Goal: Information Seeking & Learning: Learn about a topic

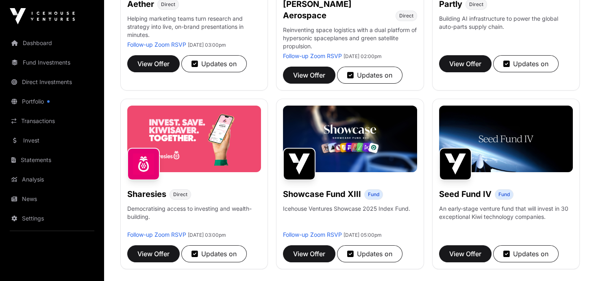
scroll to position [224, 0]
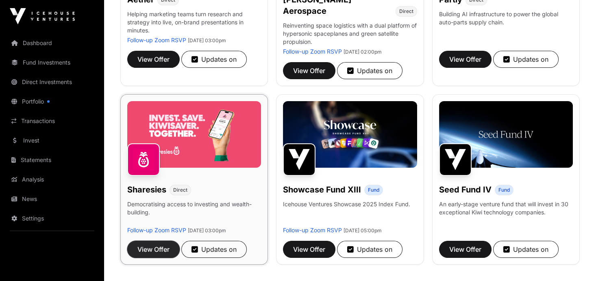
click at [158, 245] on span "View Offer" at bounding box center [153, 250] width 32 height 10
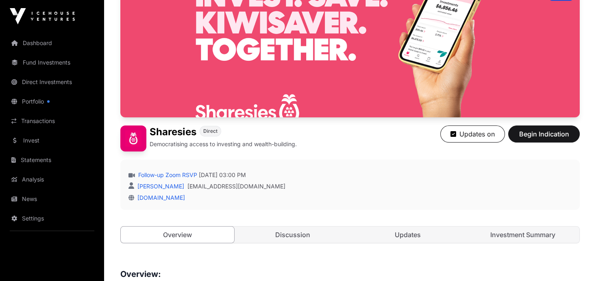
scroll to position [90, 0]
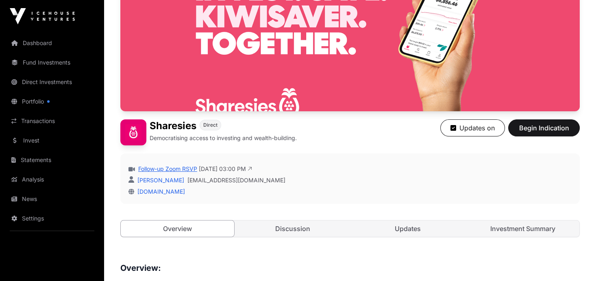
click at [187, 167] on link "Follow-up Zoom RSVP" at bounding box center [167, 169] width 61 height 8
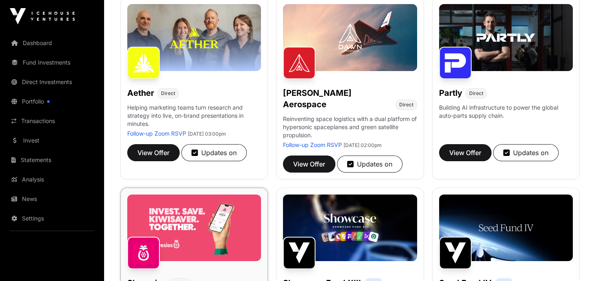
scroll to position [200, 0]
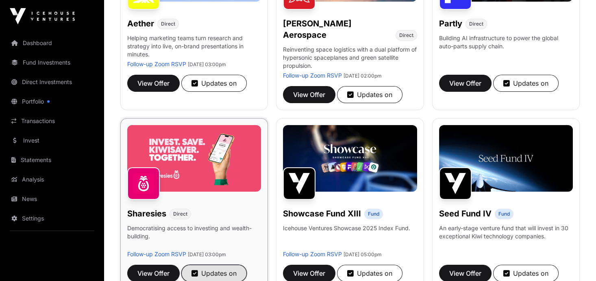
click at [212, 269] on div "Updates on" at bounding box center [213, 274] width 45 height 10
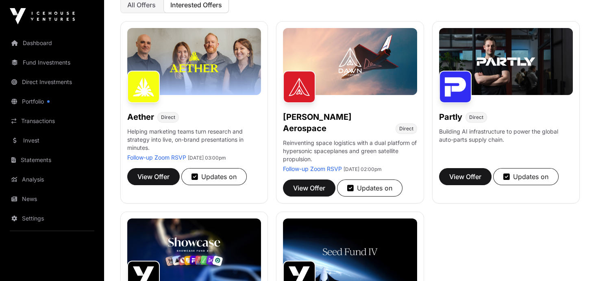
scroll to position [109, 0]
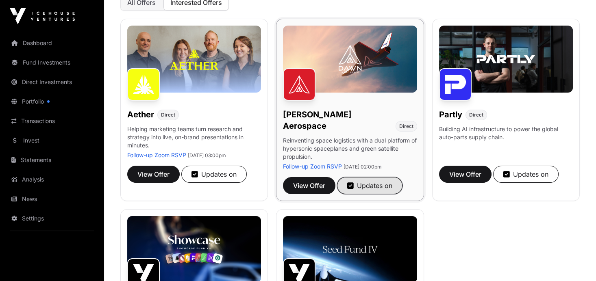
click at [364, 181] on div "Updates on" at bounding box center [369, 186] width 45 height 10
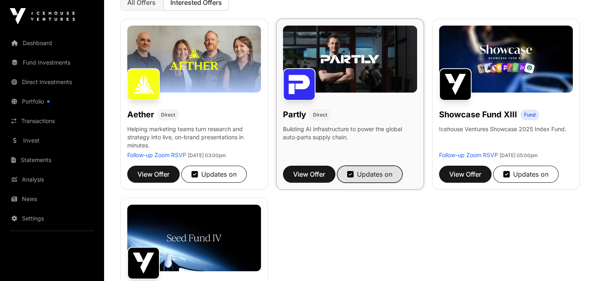
click at [373, 173] on div "Updates on" at bounding box center [369, 174] width 45 height 10
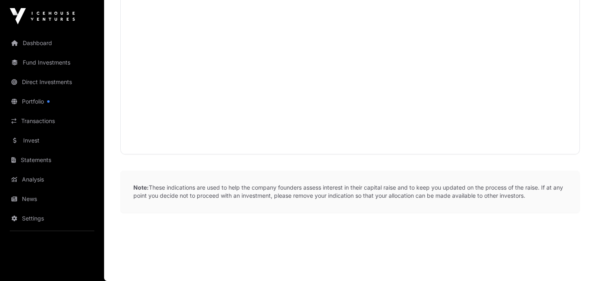
scroll to position [487, 0]
click at [47, 80] on link "Direct Investments" at bounding box center [52, 82] width 91 height 18
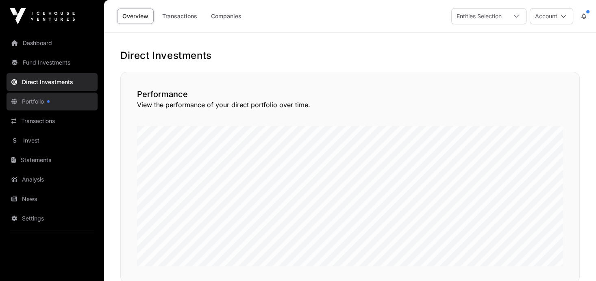
click at [29, 103] on link "Portfolio" at bounding box center [52, 102] width 91 height 18
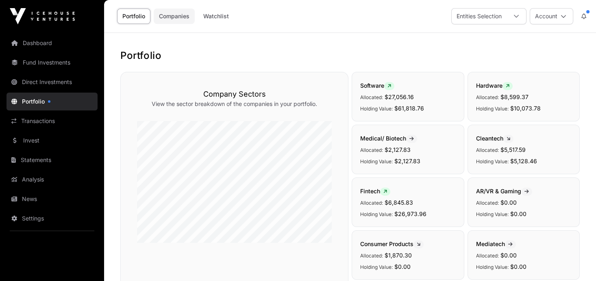
click at [169, 17] on link "Companies" at bounding box center [174, 16] width 41 height 15
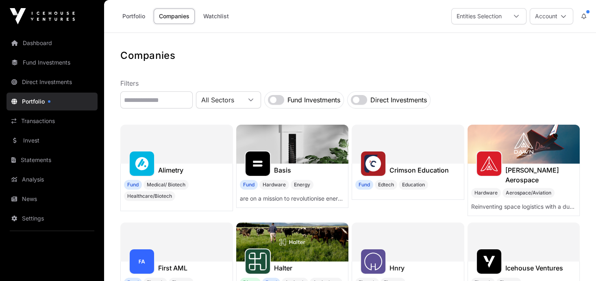
click at [333, 99] on label "Fund Investments" at bounding box center [313, 100] width 53 height 10
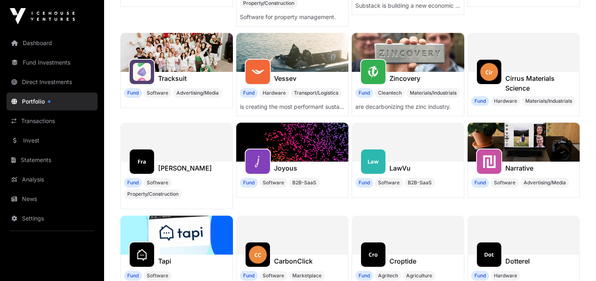
scroll to position [379, 0]
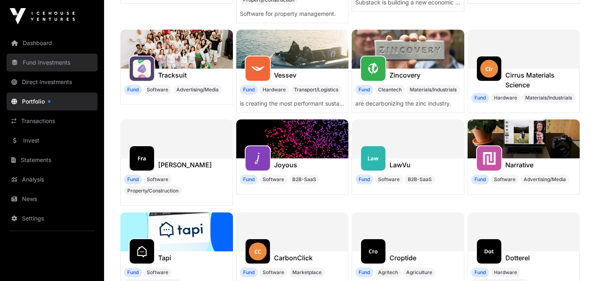
click at [42, 63] on link "Fund Investments" at bounding box center [52, 63] width 91 height 18
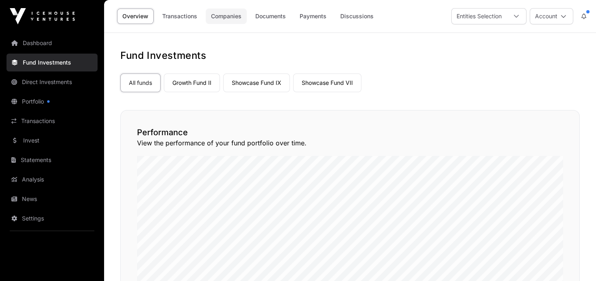
click at [225, 13] on link "Companies" at bounding box center [226, 16] width 41 height 15
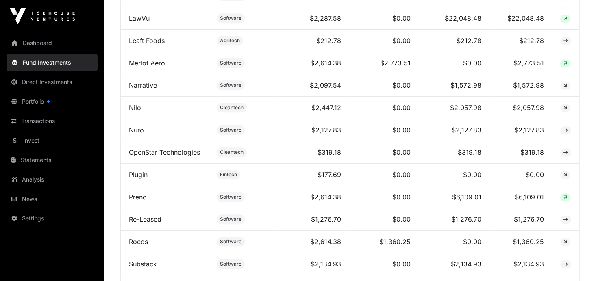
scroll to position [725, 0]
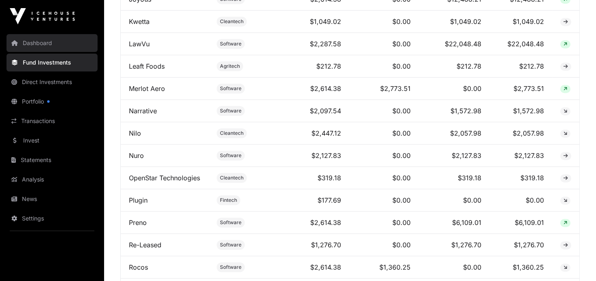
click at [35, 44] on link "Dashboard" at bounding box center [52, 43] width 91 height 18
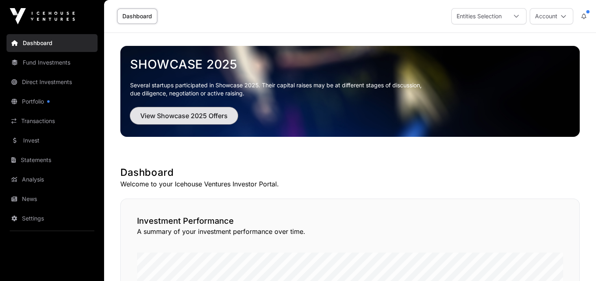
click at [193, 115] on span "View Showcase 2025 Offers" at bounding box center [183, 116] width 87 height 10
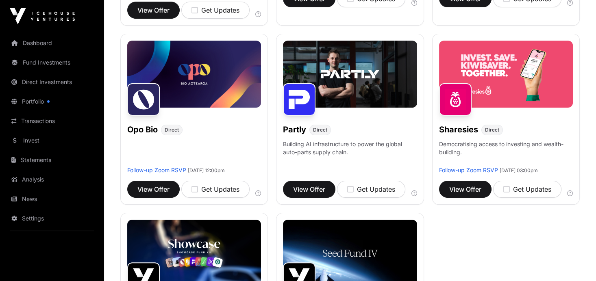
scroll to position [482, 0]
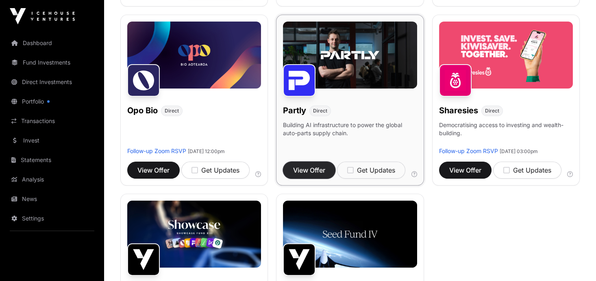
click at [310, 165] on span "View Offer" at bounding box center [309, 170] width 32 height 10
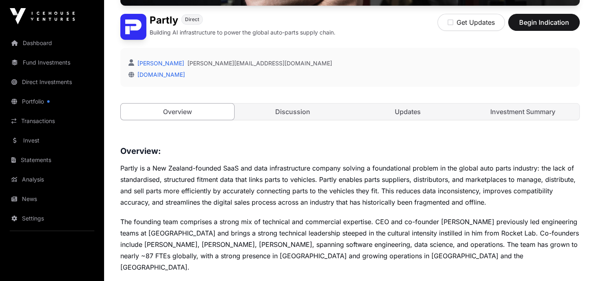
scroll to position [206, 0]
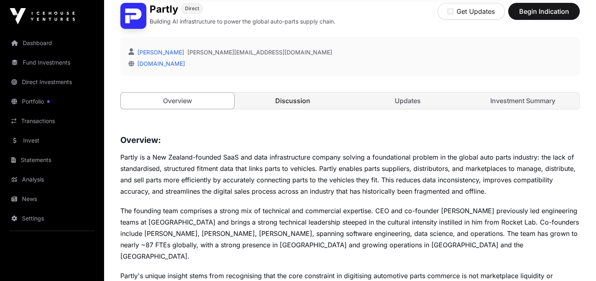
click at [287, 102] on link "Discussion" at bounding box center [292, 101] width 113 height 16
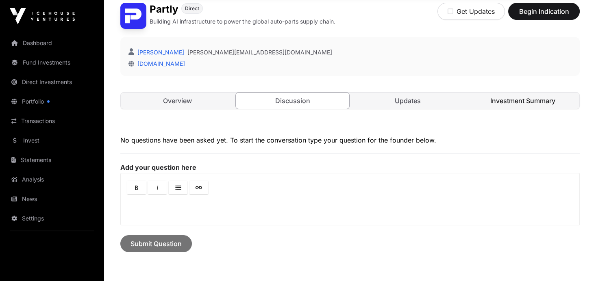
click at [501, 98] on link "Investment Summary" at bounding box center [522, 101] width 113 height 16
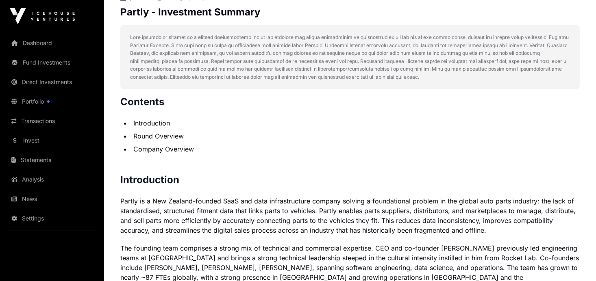
scroll to position [352, 0]
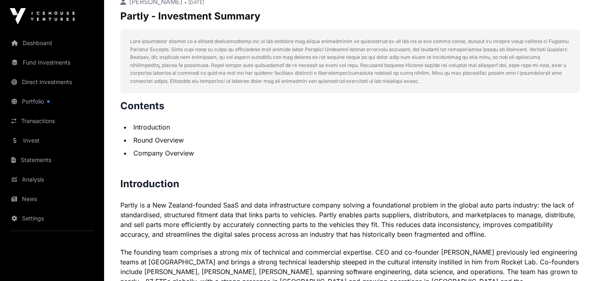
click at [141, 140] on li "Round Overview" at bounding box center [355, 140] width 449 height 10
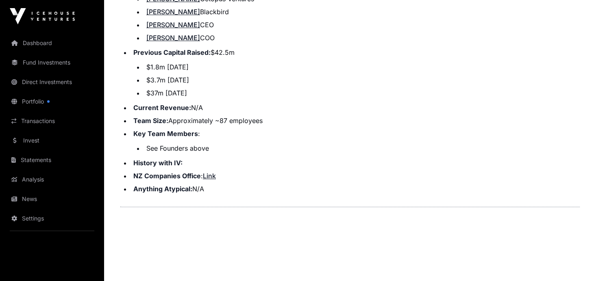
scroll to position [1049, 0]
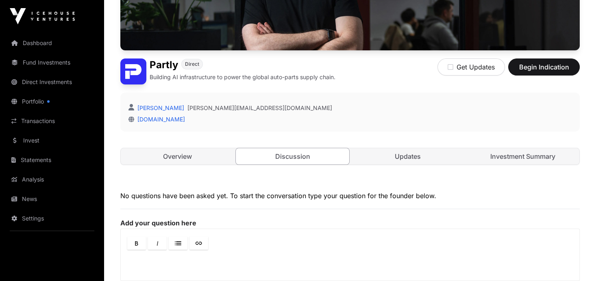
scroll to position [152, 0]
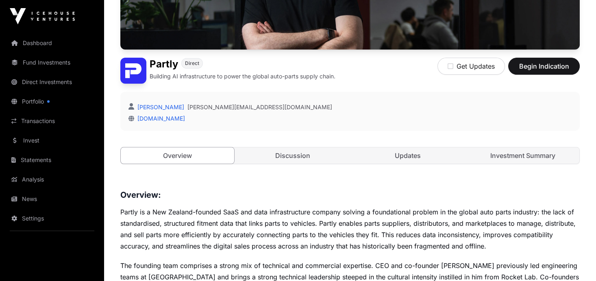
scroll to position [206, 0]
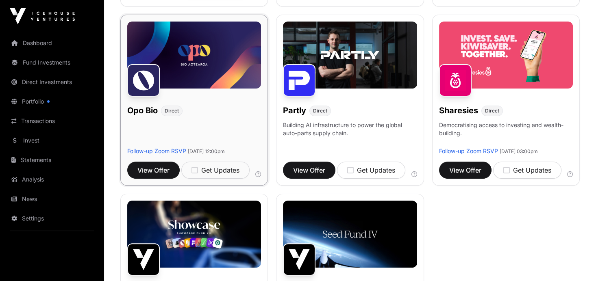
scroll to position [501, 0]
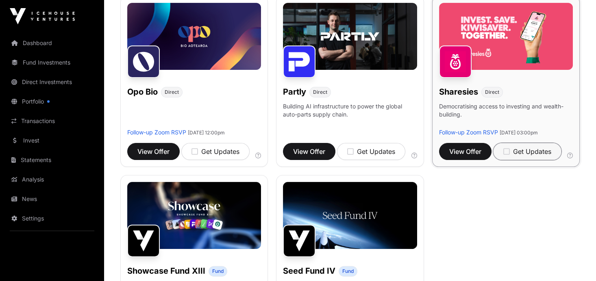
click at [520, 147] on div "Get Updates" at bounding box center [527, 152] width 48 height 10
click at [471, 147] on span "View Offer" at bounding box center [465, 152] width 32 height 10
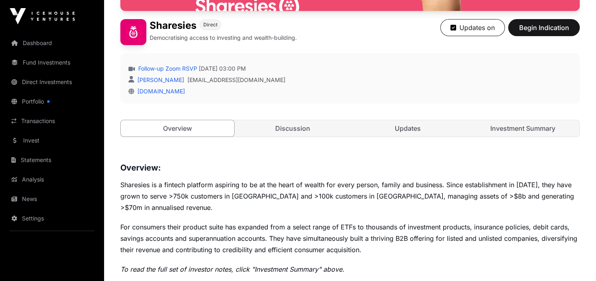
scroll to position [191, 0]
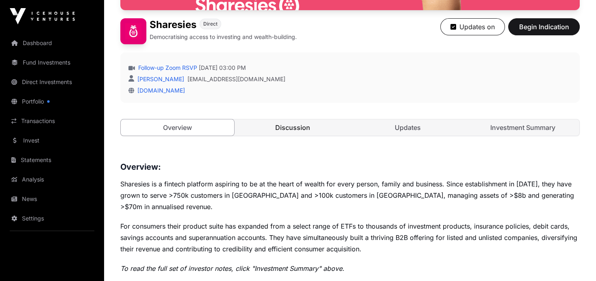
click at [301, 122] on link "Discussion" at bounding box center [292, 127] width 113 height 16
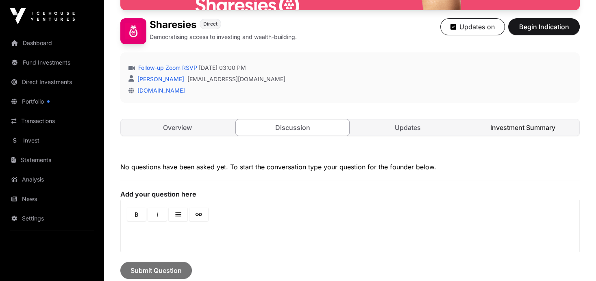
click at [508, 128] on link "Investment Summary" at bounding box center [522, 127] width 113 height 16
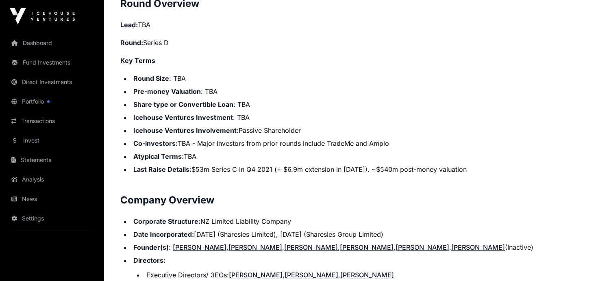
scroll to position [718, 0]
